Goal: Task Accomplishment & Management: Manage account settings

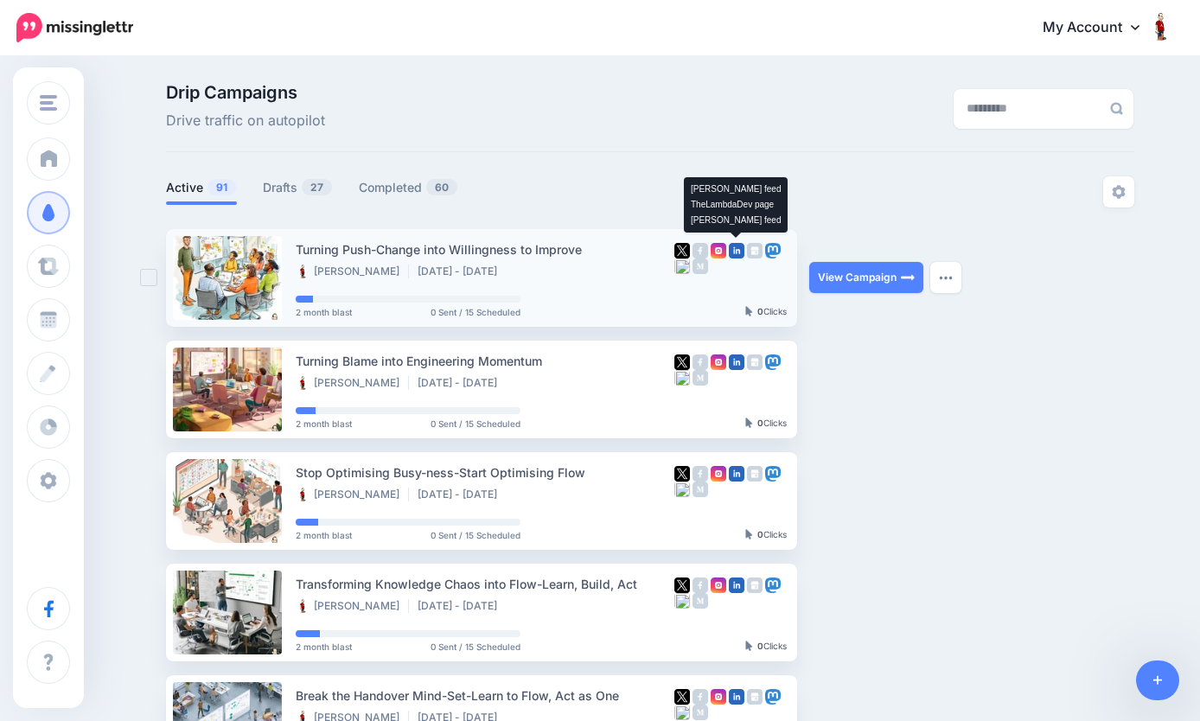
click at [736, 251] on img at bounding box center [737, 251] width 16 height 16
click at [946, 273] on button "button" at bounding box center [945, 277] width 31 height 31
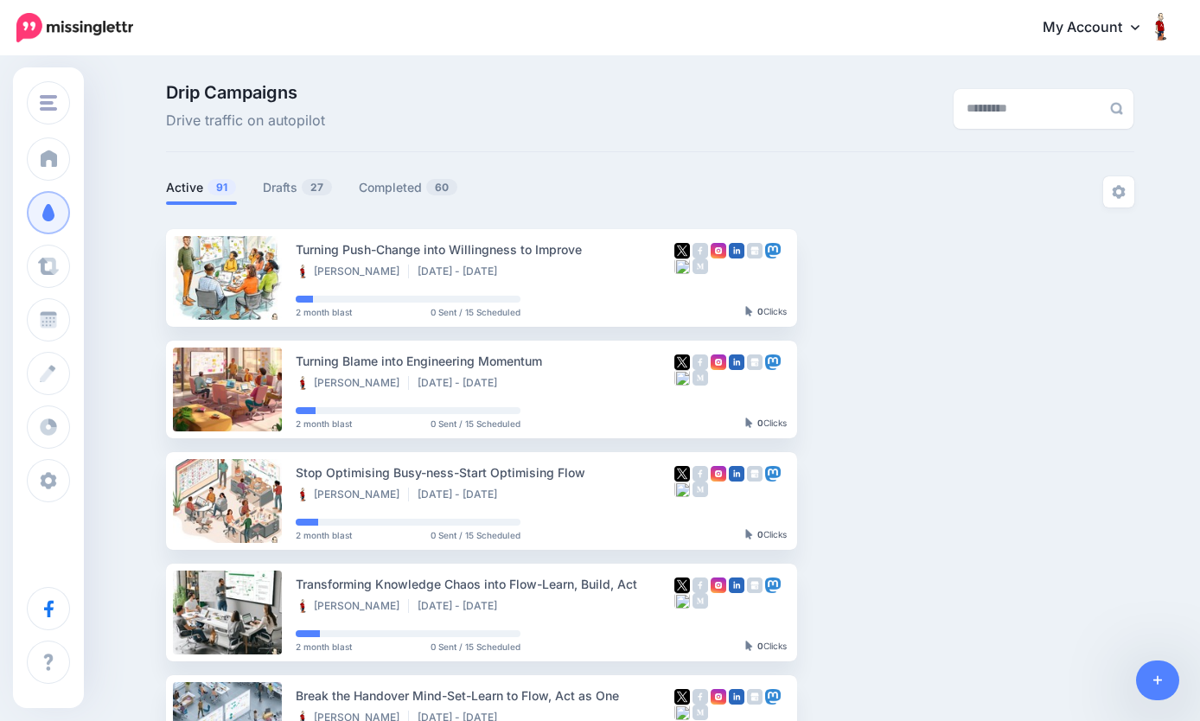
click at [848, 226] on div at bounding box center [650, 218] width 968 height 22
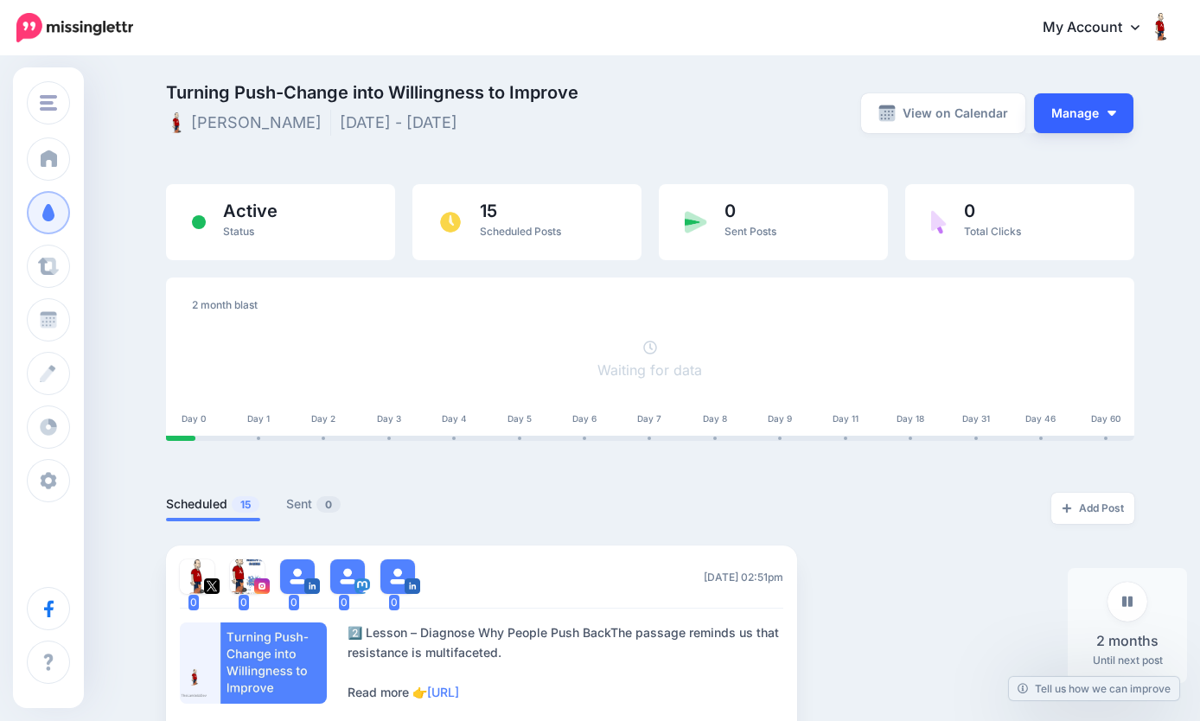
click at [1114, 114] on img "button" at bounding box center [1111, 113] width 9 height 5
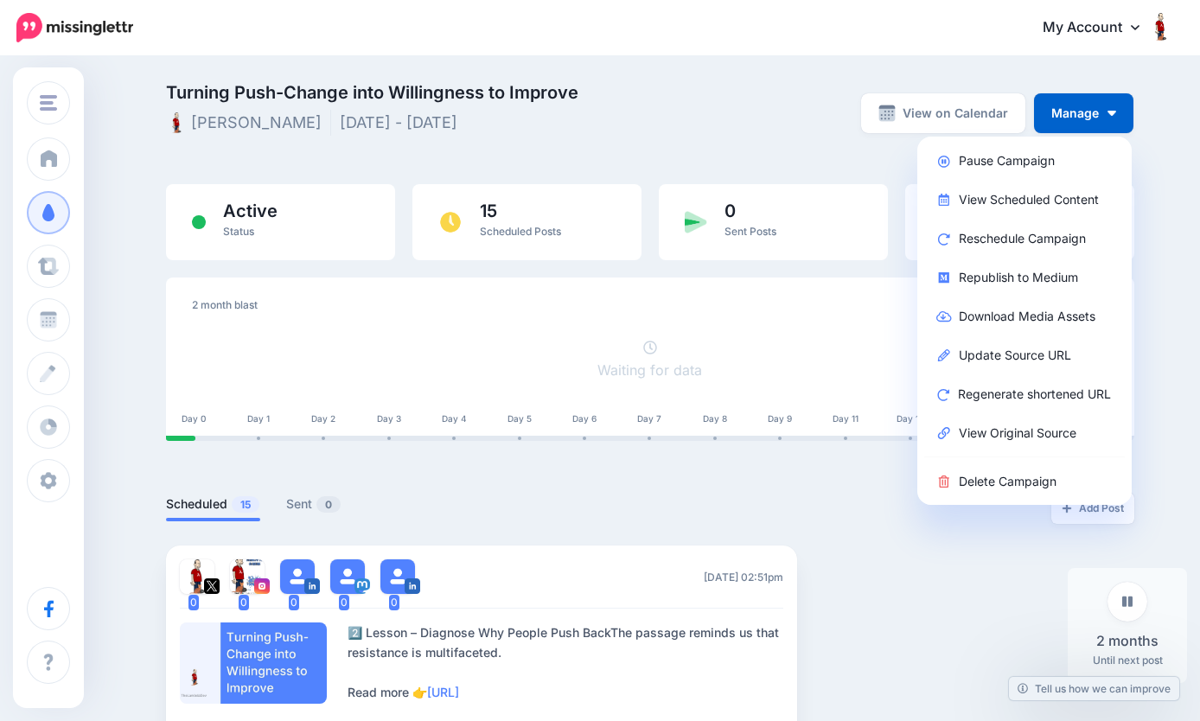
click at [587, 138] on div "Turning Push-Change into Willingness to Improve Agnaldo de Oliveira Dec 17 2025…" at bounding box center [484, 112] width 663 height 57
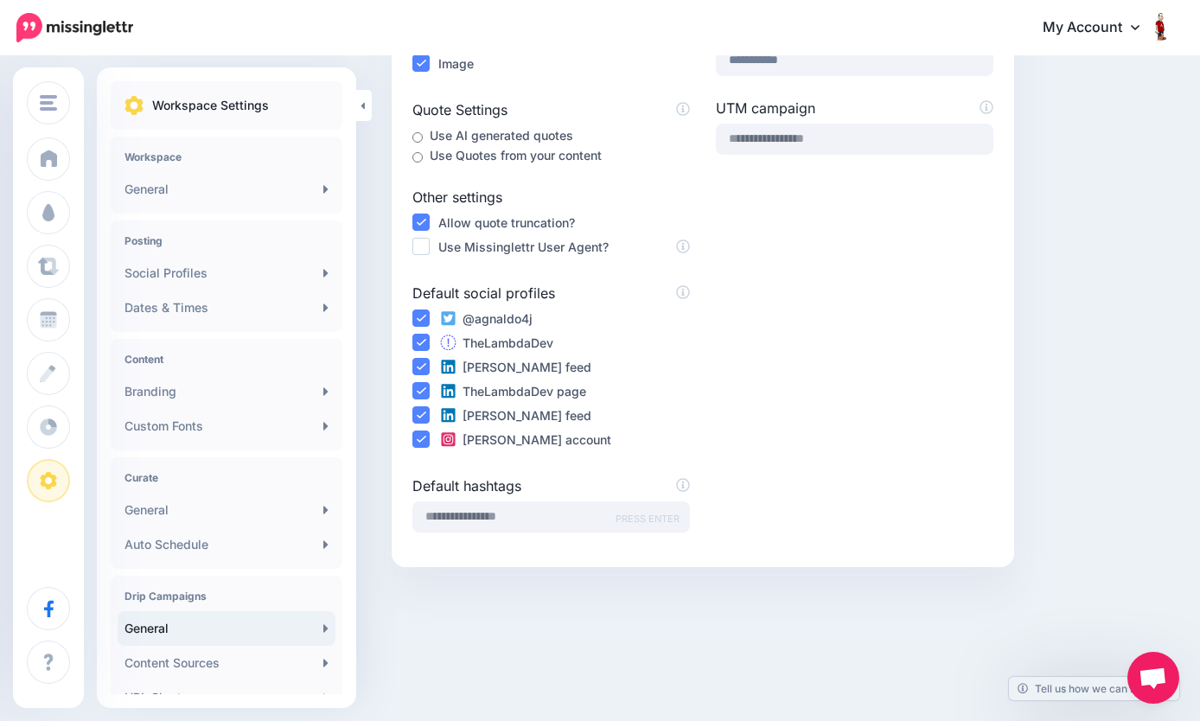
scroll to position [404, 0]
click at [423, 413] on ins at bounding box center [420, 415] width 17 height 17
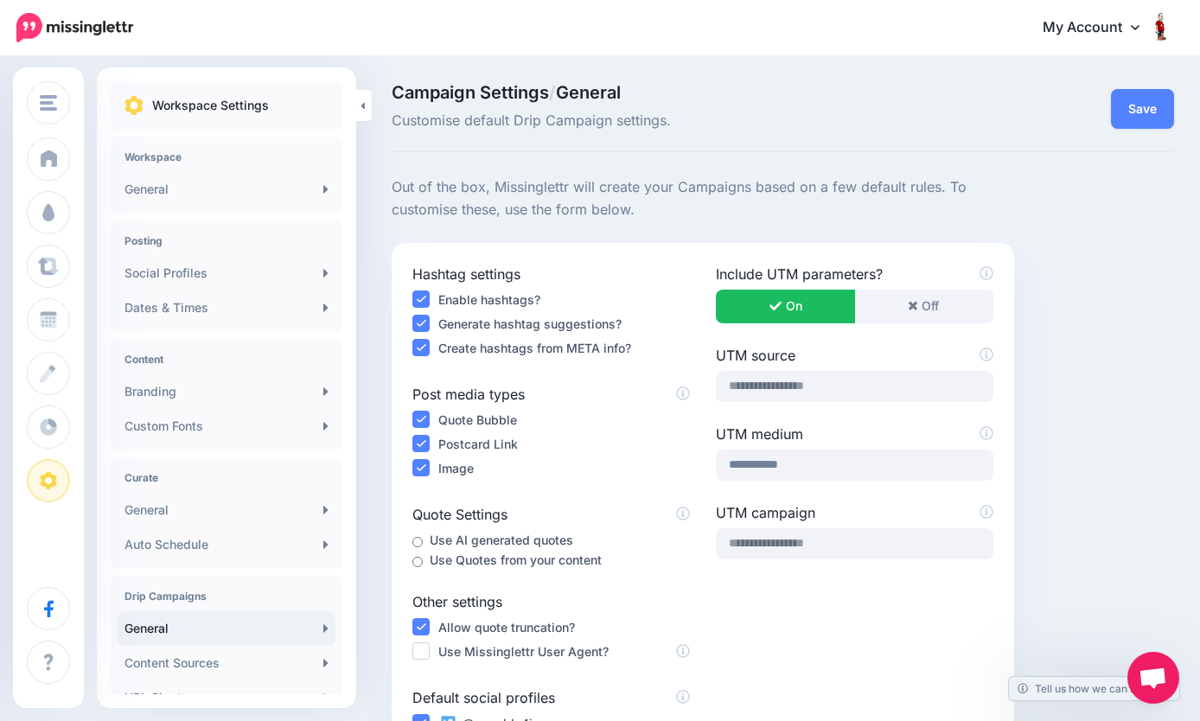
scroll to position [0, 0]
click at [1147, 105] on button "Save" at bounding box center [1142, 109] width 63 height 40
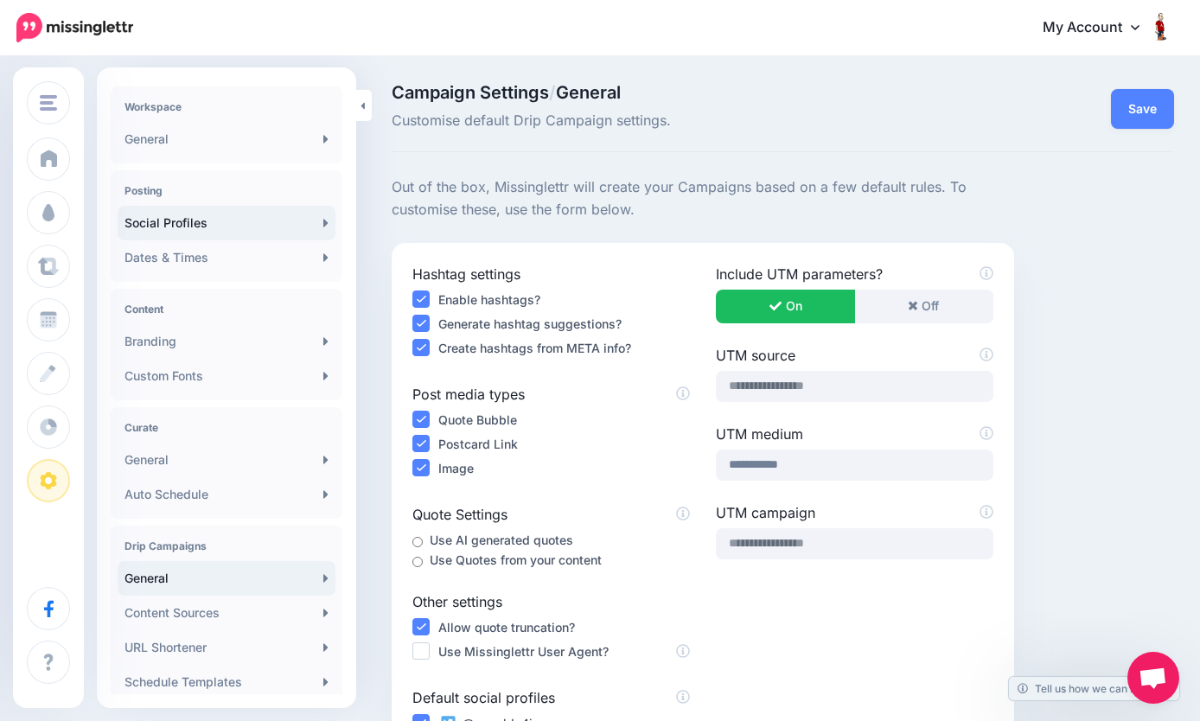
scroll to position [71, 0]
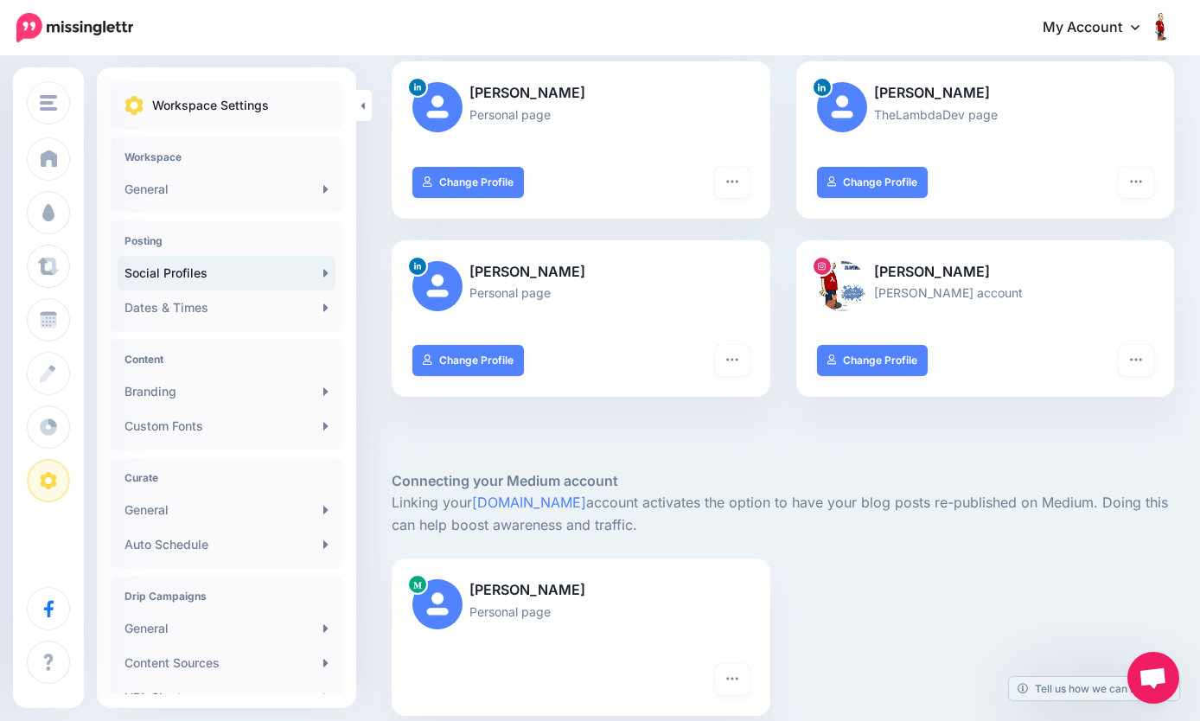
scroll to position [384, 0]
click at [731, 355] on icon "button" at bounding box center [732, 359] width 14 height 14
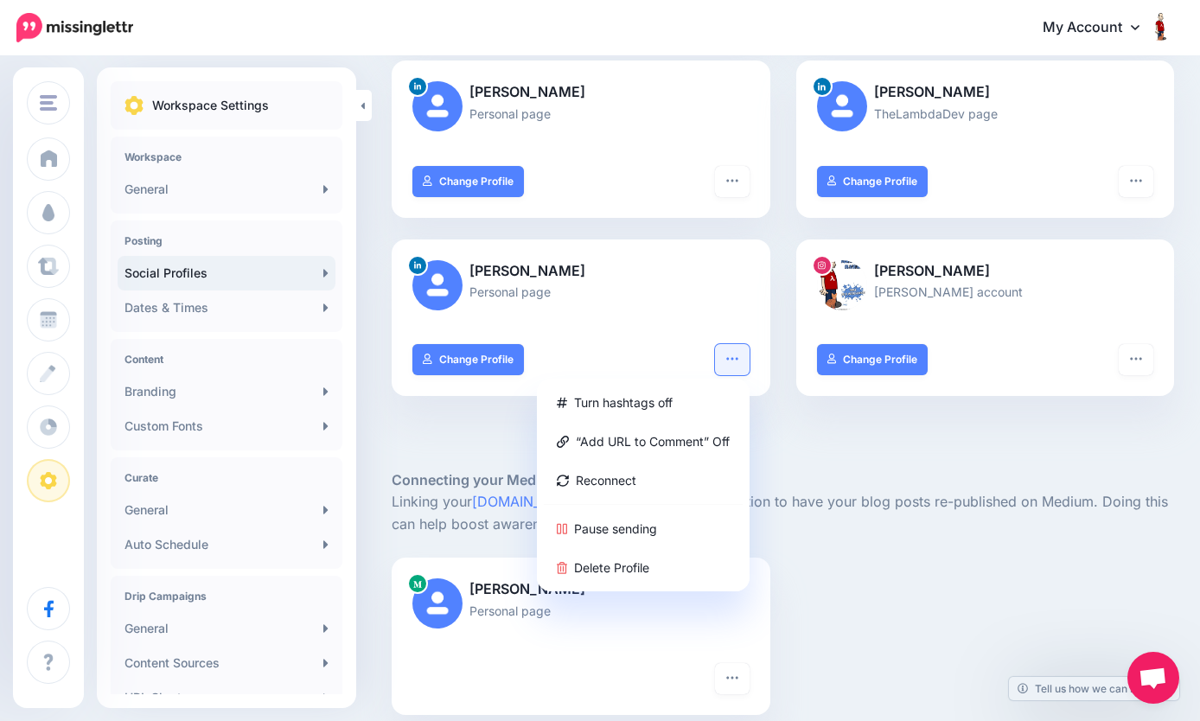
click at [853, 560] on div "Agnaldo Oliveira Personal page Reconnect Pause sending Delete Profile" at bounding box center [783, 635] width 808 height 157
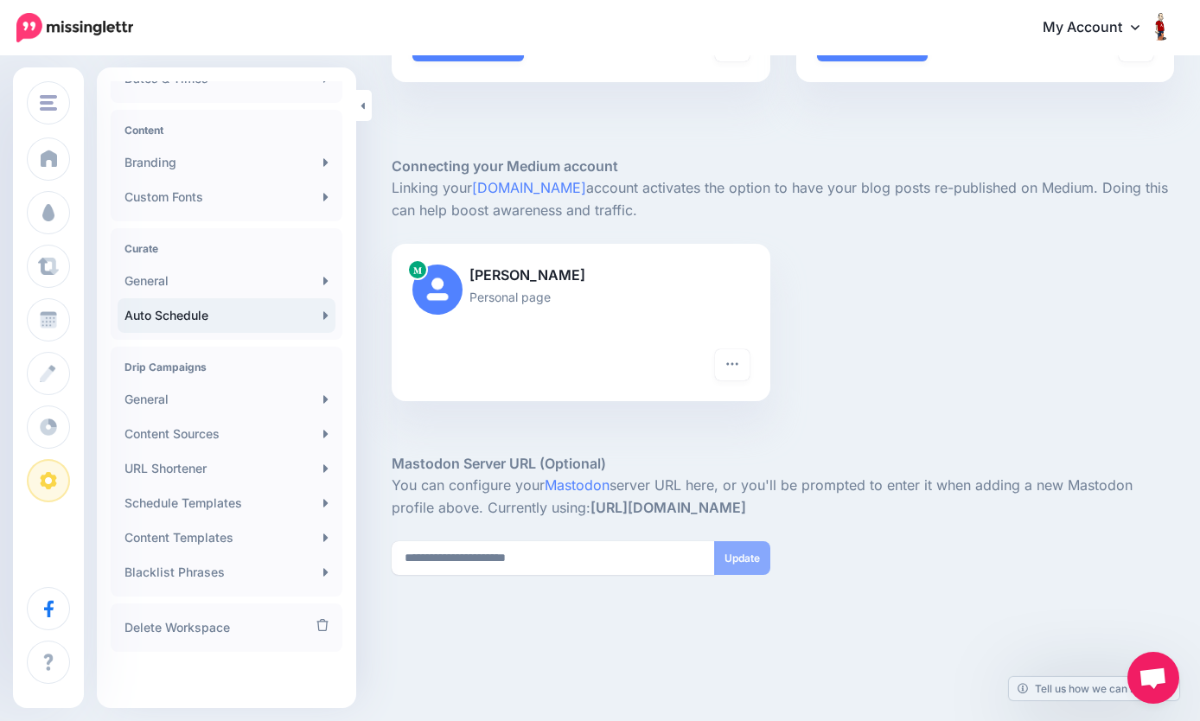
scroll to position [229, 0]
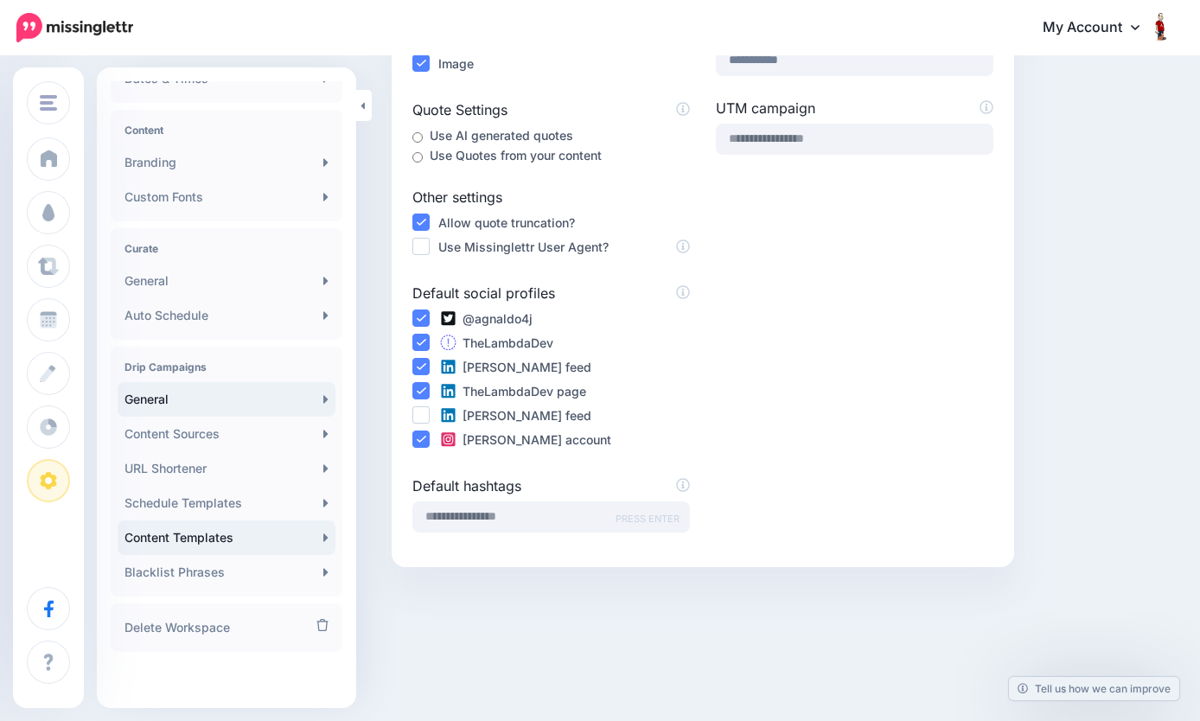
scroll to position [404, 0]
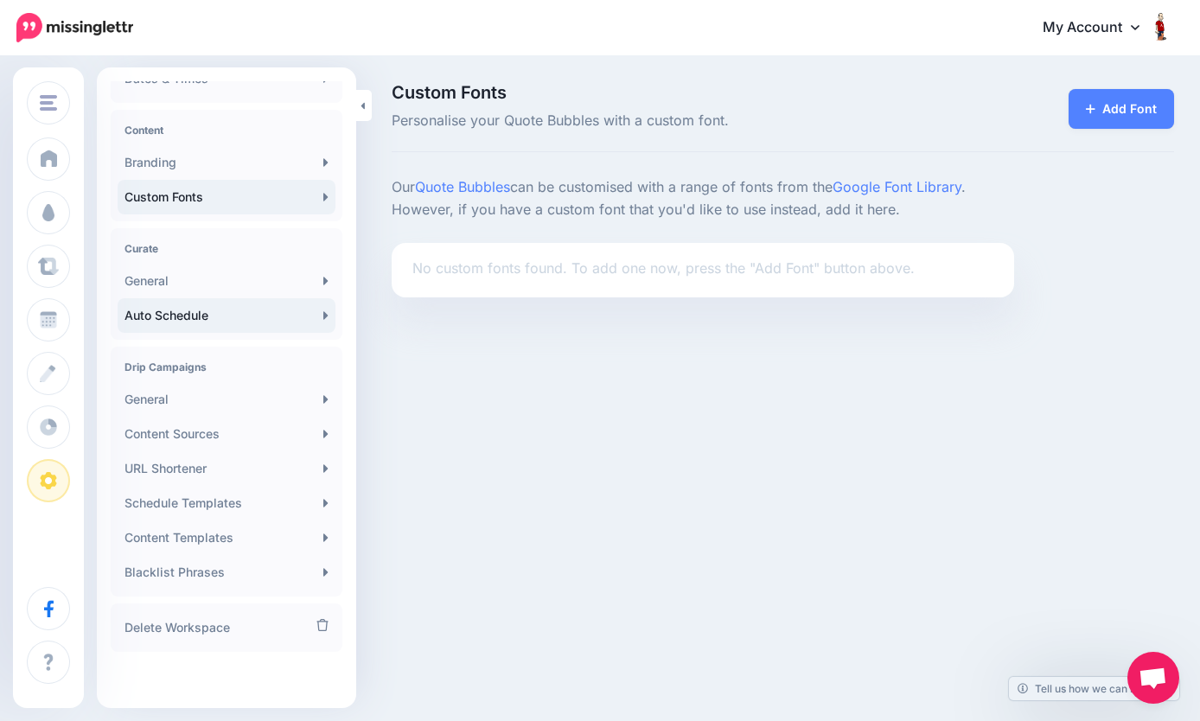
scroll to position [229, 0]
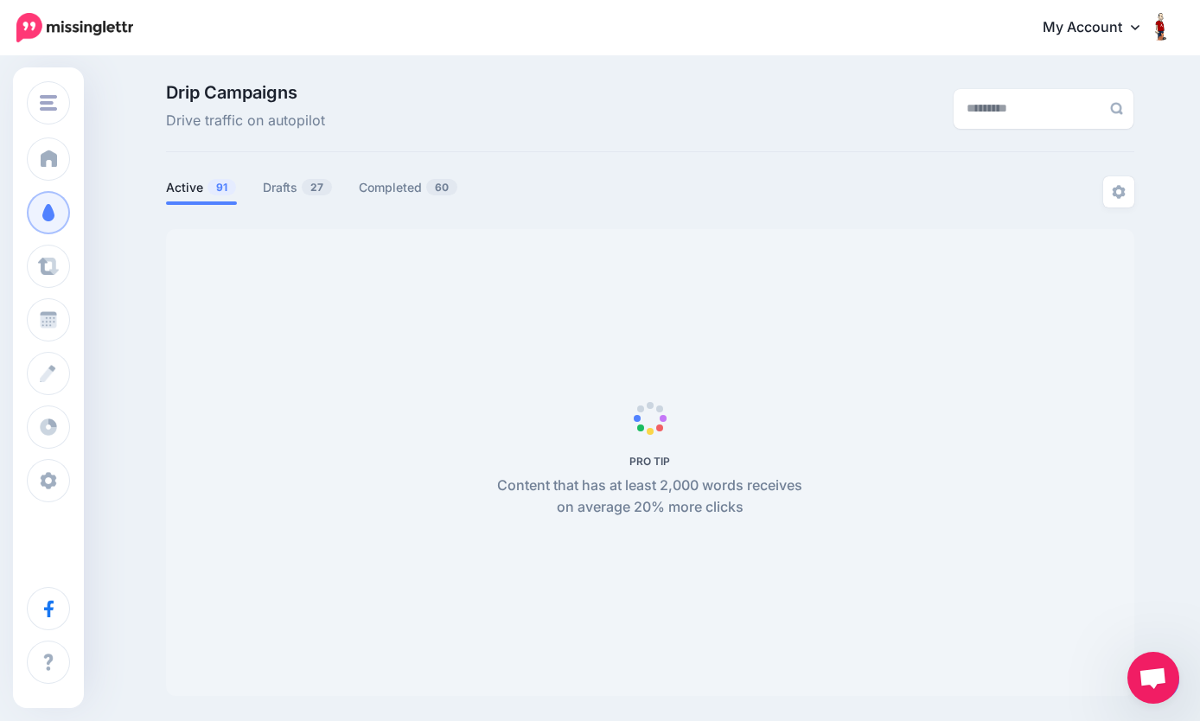
click at [184, 189] on link "Active 91" at bounding box center [201, 187] width 71 height 21
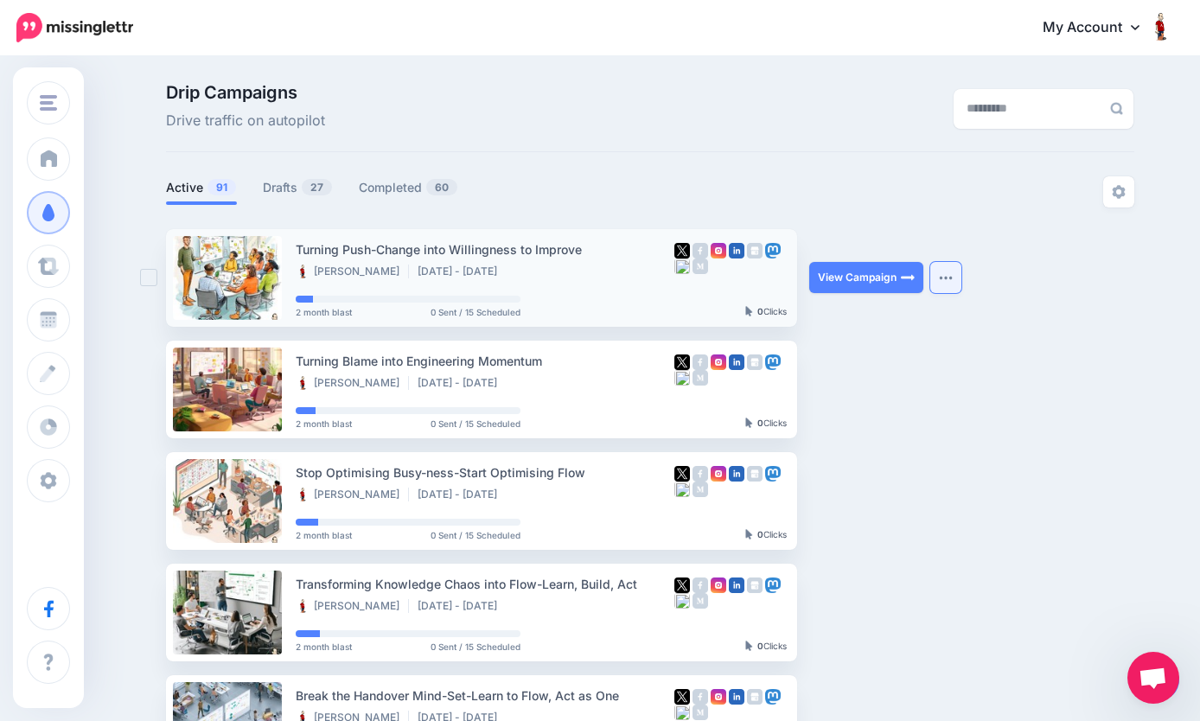
click at [945, 271] on button "button" at bounding box center [945, 277] width 31 height 31
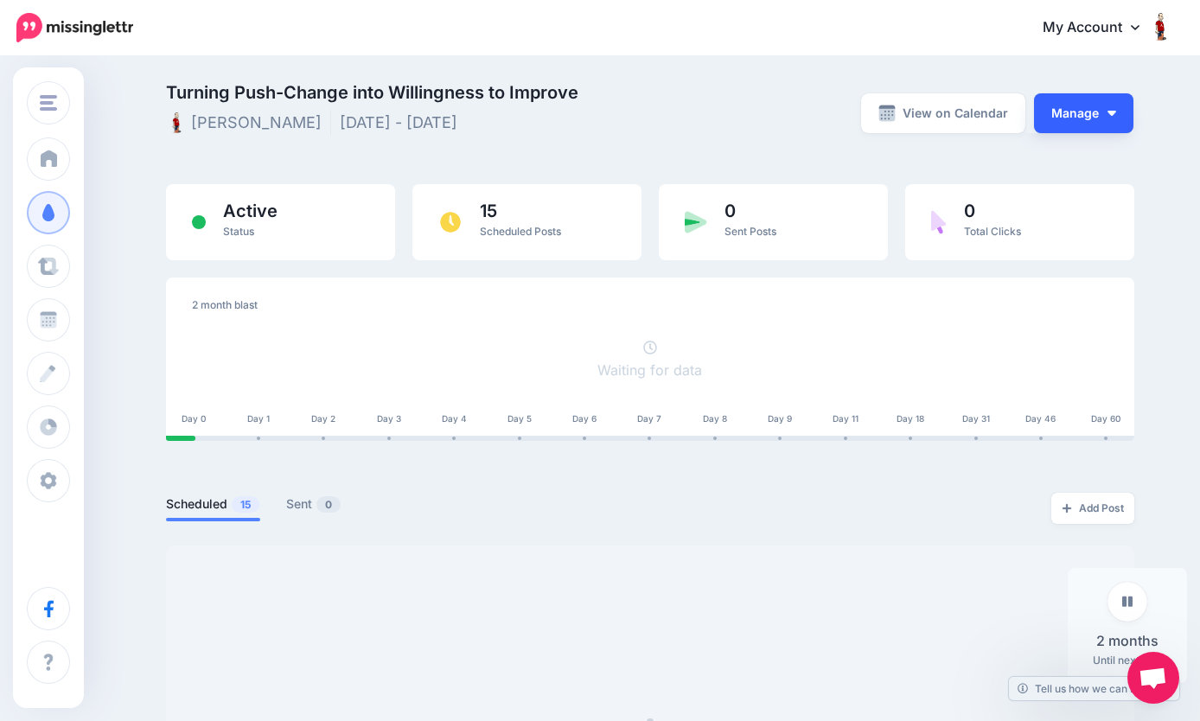
click at [1098, 112] on button "Manage" at bounding box center [1083, 113] width 99 height 40
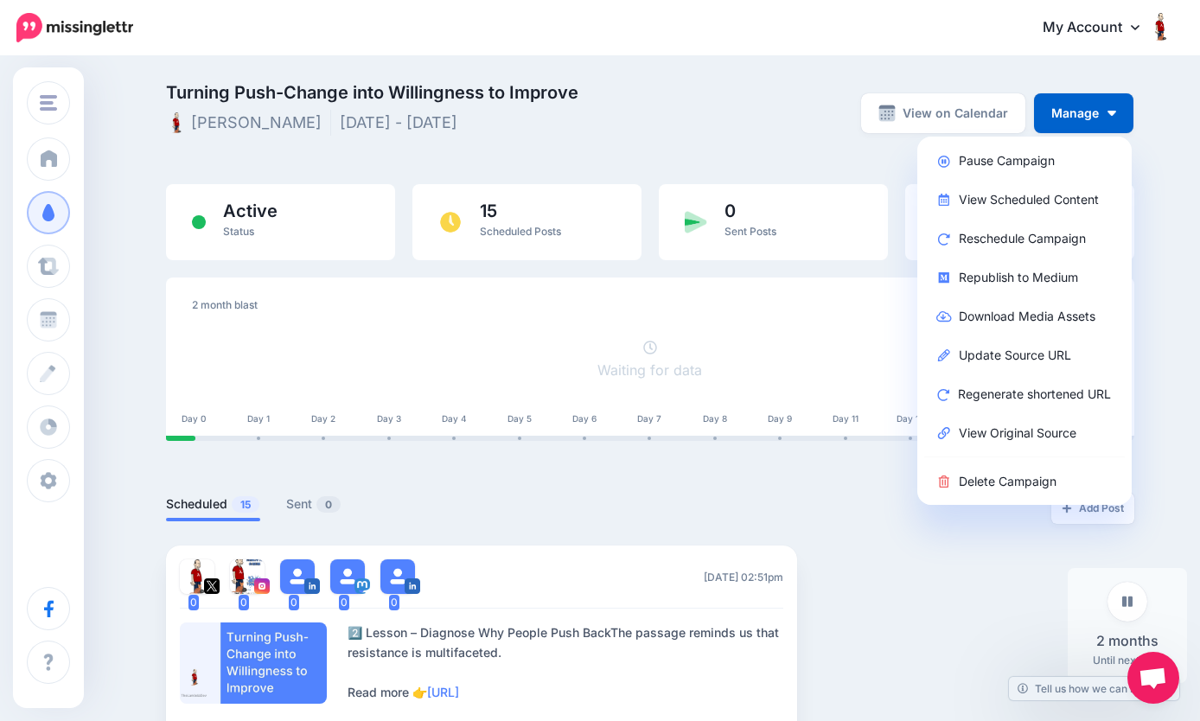
click at [859, 534] on div at bounding box center [650, 535] width 968 height 22
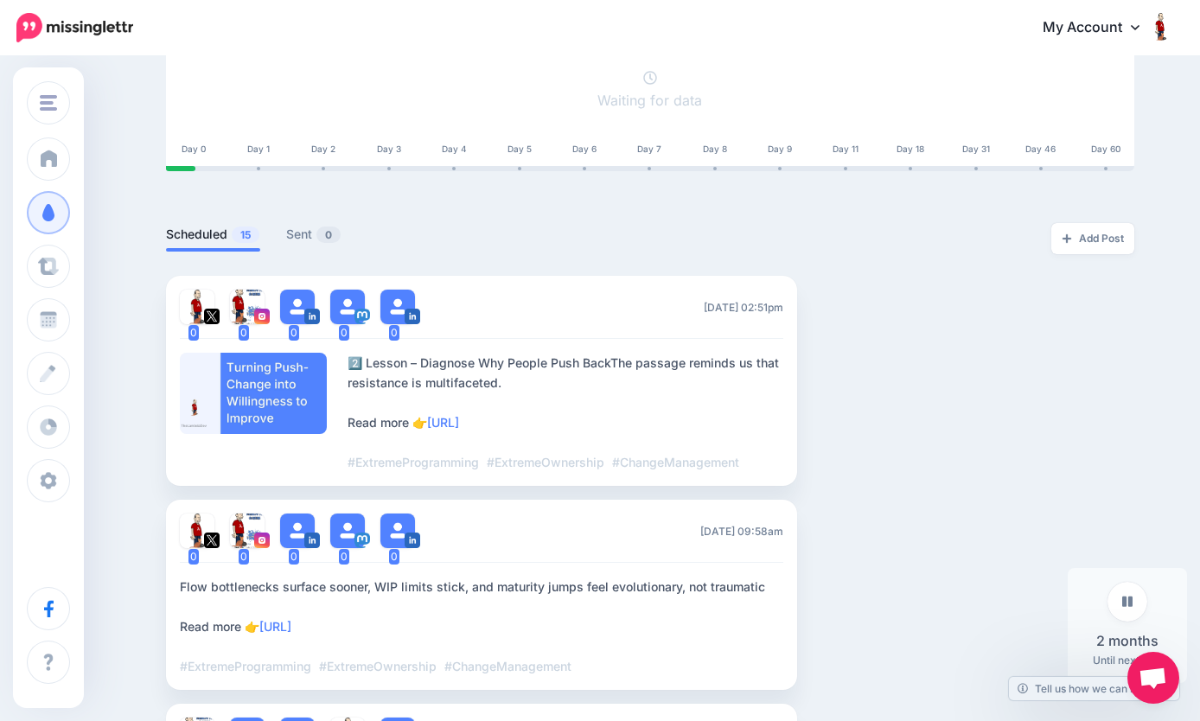
scroll to position [277, 0]
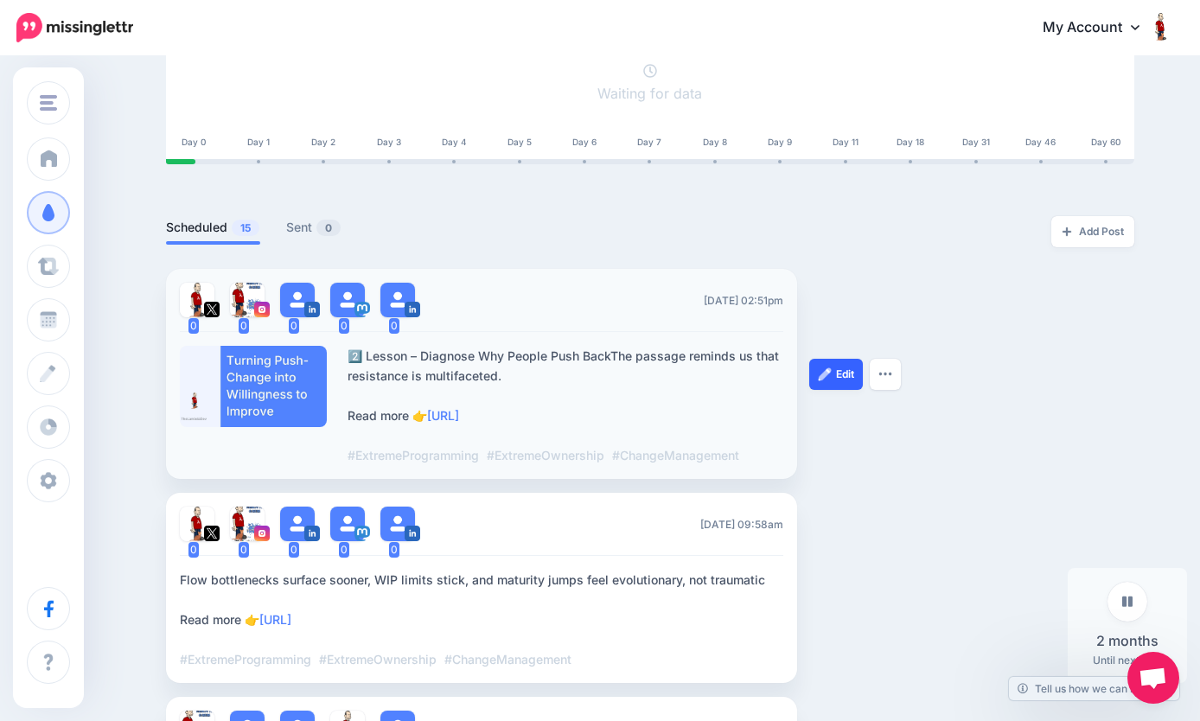
click at [828, 373] on img at bounding box center [825, 374] width 14 height 14
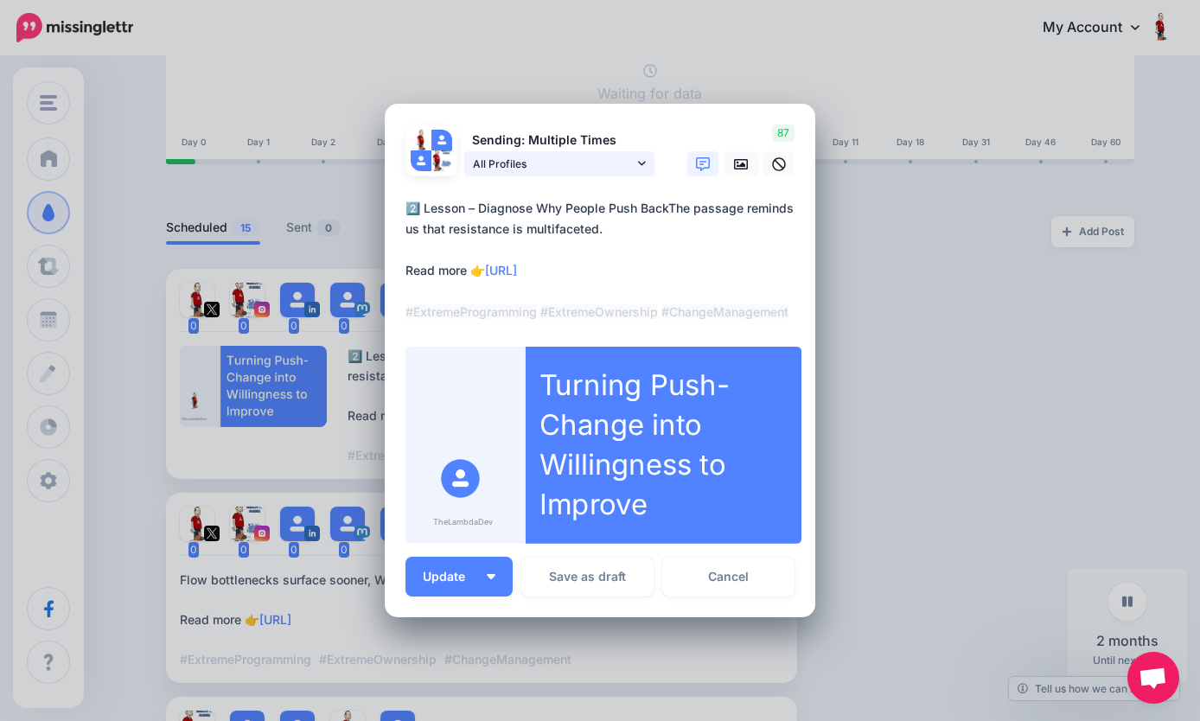
click at [642, 170] on link "All Profiles" at bounding box center [559, 163] width 190 height 25
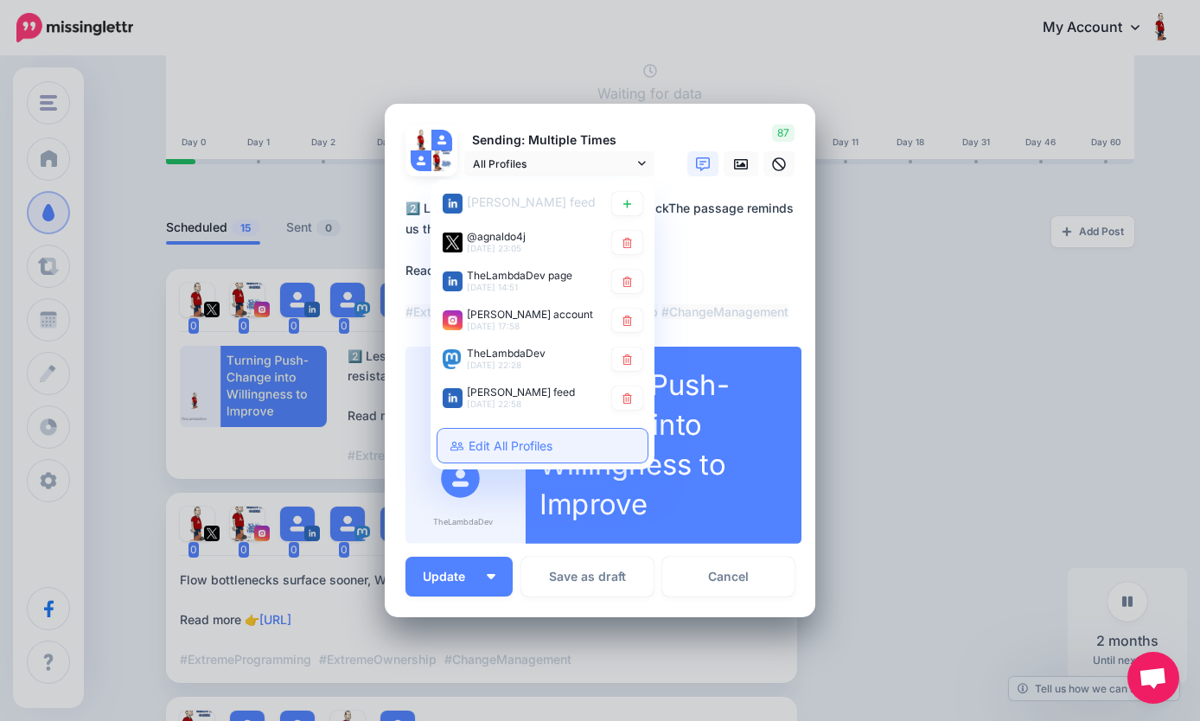
click at [574, 462] on link "Edit All Profiles" at bounding box center [542, 446] width 210 height 34
type textarea "**********"
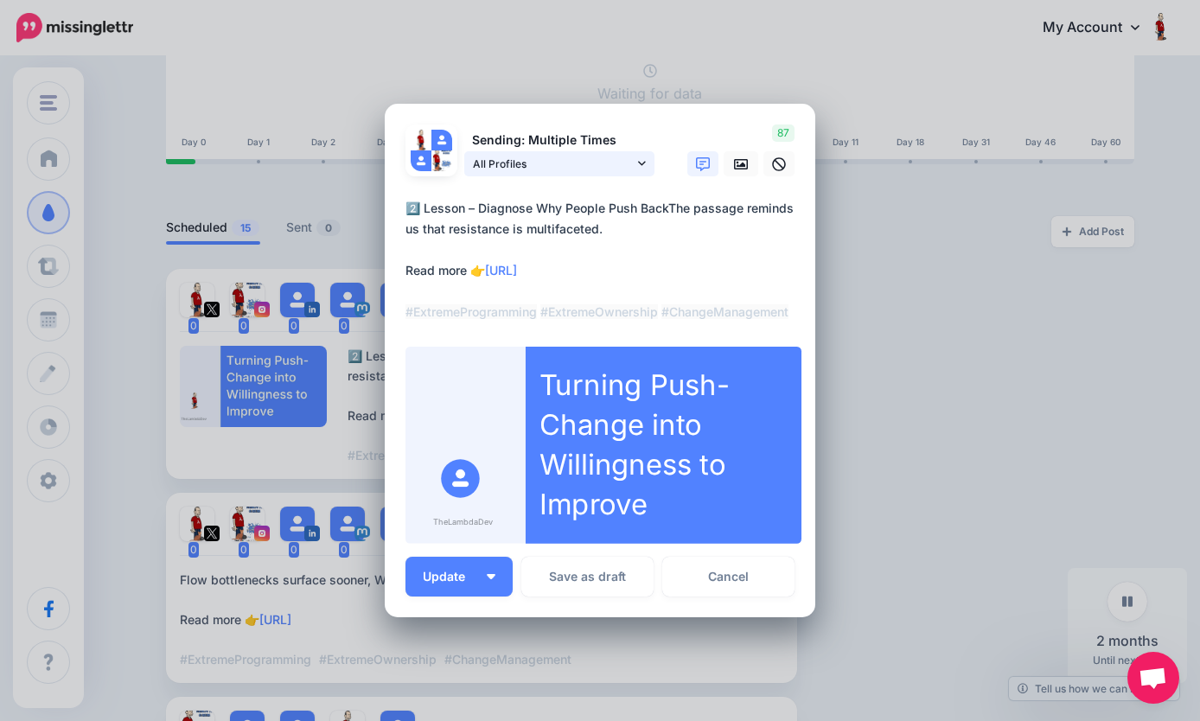
click at [647, 161] on link "All Profiles" at bounding box center [559, 163] width 190 height 25
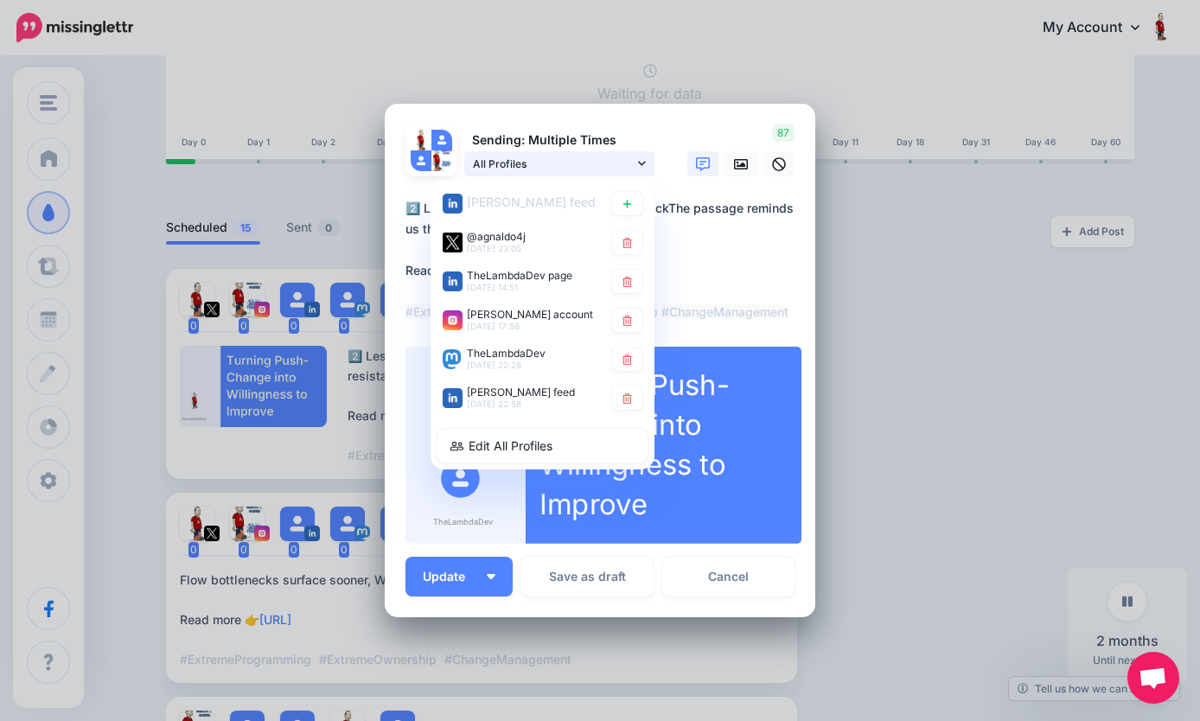
scroll to position [49, 0]
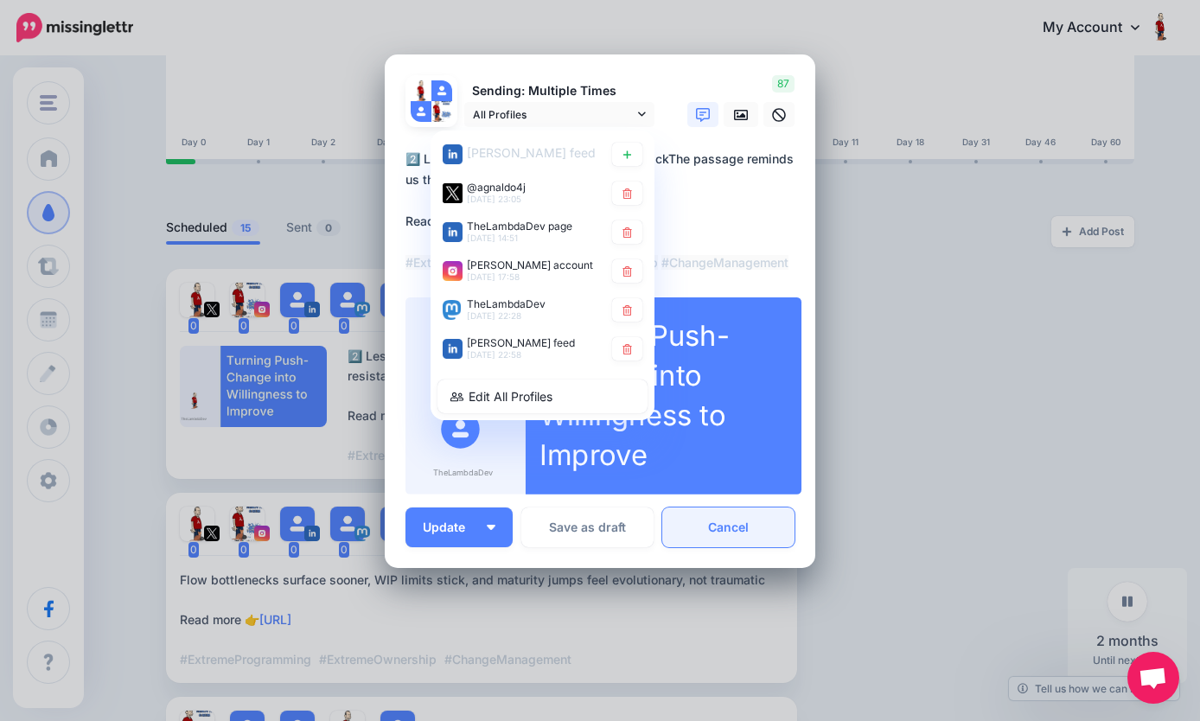
click at [740, 525] on link "Cancel" at bounding box center [728, 527] width 132 height 40
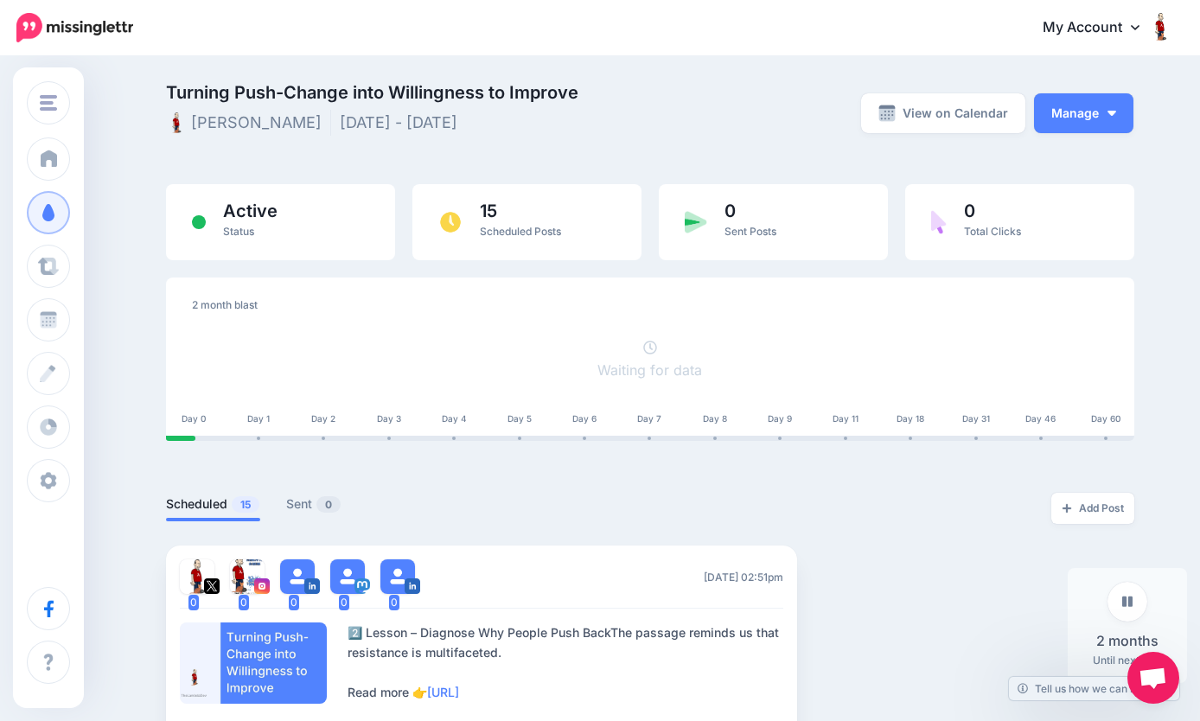
scroll to position [0, 0]
